Goal: Find specific page/section: Find specific page/section

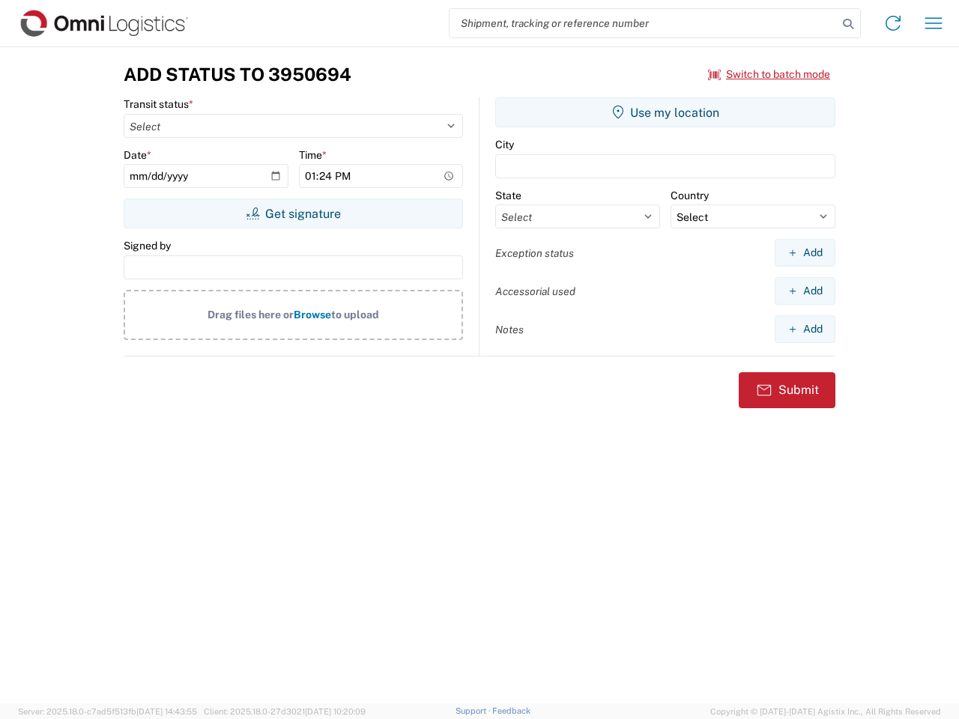
click at [644, 23] on input "search" at bounding box center [644, 23] width 388 height 28
click at [848, 24] on icon at bounding box center [848, 23] width 21 height 21
click at [893, 23] on icon at bounding box center [893, 23] width 24 height 24
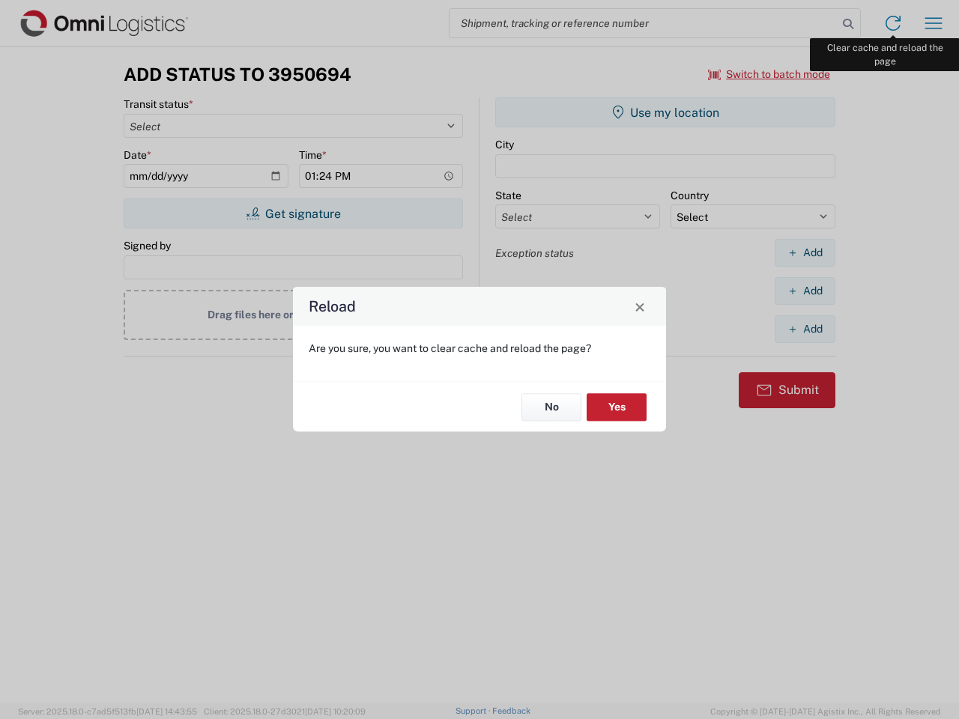
click at [934, 23] on div "Reload Are you sure, you want to clear cache and reload the page? No Yes" at bounding box center [479, 359] width 959 height 719
click at [770, 74] on div "Reload Are you sure, you want to clear cache and reload the page? No Yes" at bounding box center [479, 359] width 959 height 719
click at [293, 214] on div "Reload Are you sure, you want to clear cache and reload the page? No Yes" at bounding box center [479, 359] width 959 height 719
click at [665, 112] on div "Reload Are you sure, you want to clear cache and reload the page? No Yes" at bounding box center [479, 359] width 959 height 719
click at [805, 253] on div "Reload Are you sure, you want to clear cache and reload the page? No Yes" at bounding box center [479, 359] width 959 height 719
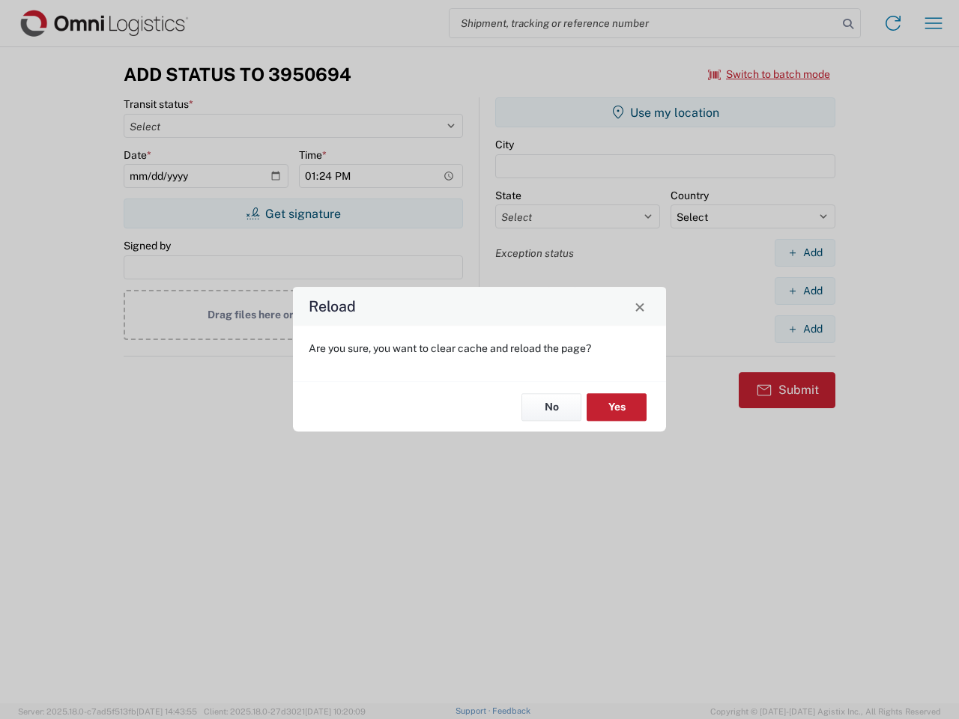
click at [805, 291] on div "Reload Are you sure, you want to clear cache and reload the page? No Yes" at bounding box center [479, 359] width 959 height 719
click at [805, 329] on div "Reload Are you sure, you want to clear cache and reload the page? No Yes" at bounding box center [479, 359] width 959 height 719
